Goal: Find specific page/section: Find specific page/section

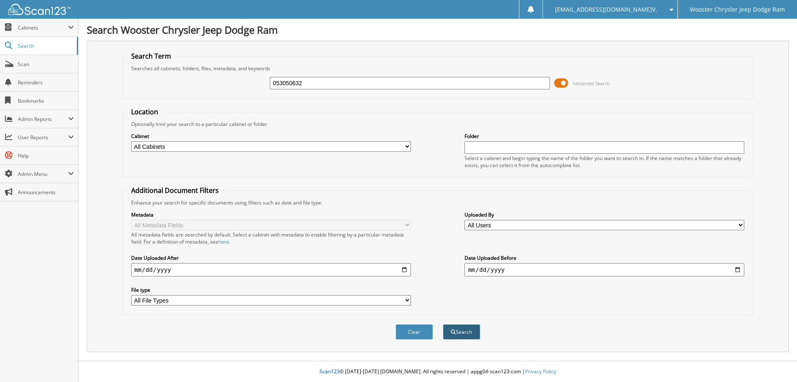
type input "053050632"
click at [465, 333] on button "Search" at bounding box center [461, 331] width 37 height 15
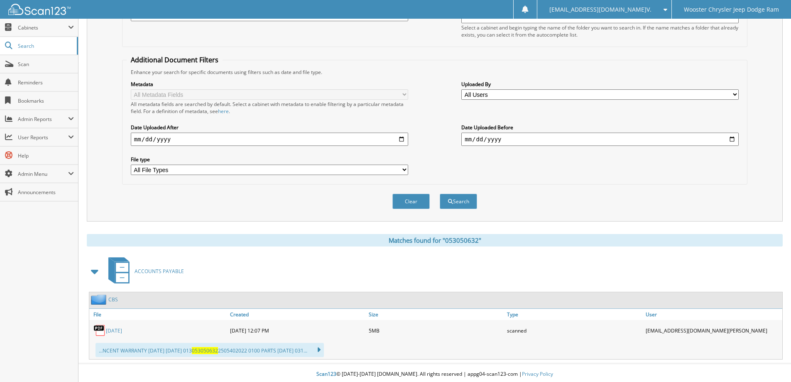
scroll to position [133, 0]
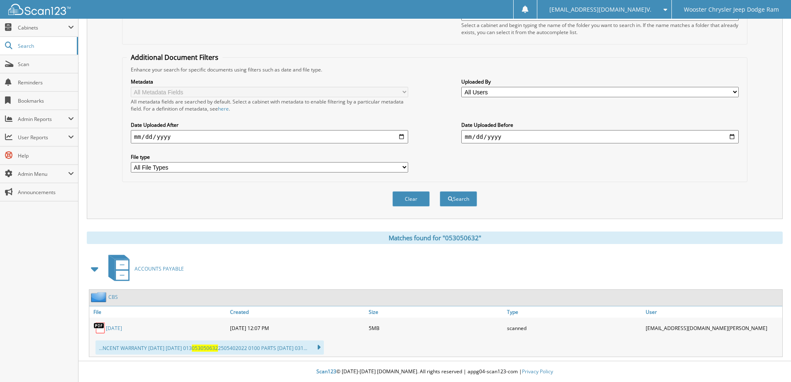
click at [116, 326] on link "[DATE]" at bounding box center [114, 327] width 16 height 7
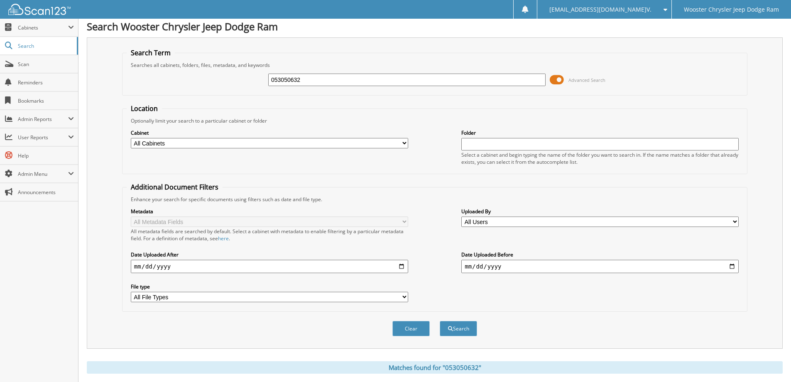
scroll to position [0, 0]
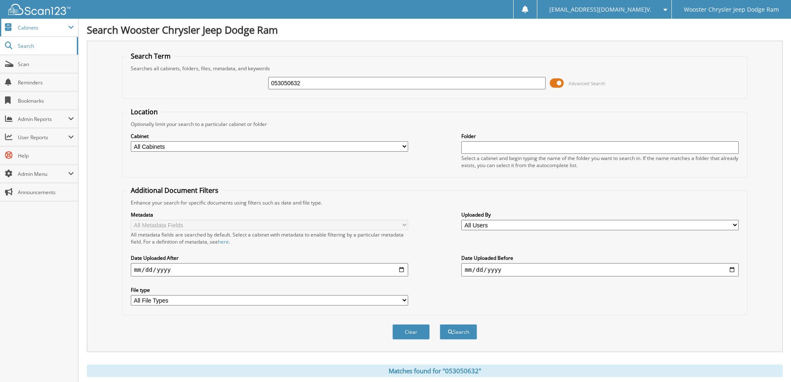
click at [48, 28] on span "Cabinets" at bounding box center [43, 27] width 50 height 7
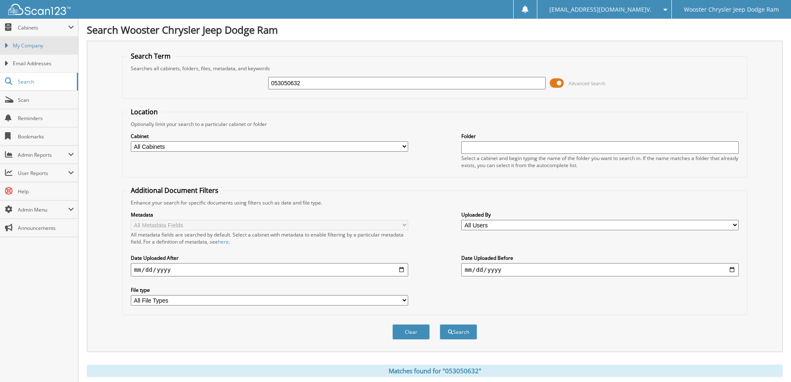
click at [38, 43] on span "My Company" at bounding box center [43, 45] width 61 height 7
